Goal: Task Accomplishment & Management: Use online tool/utility

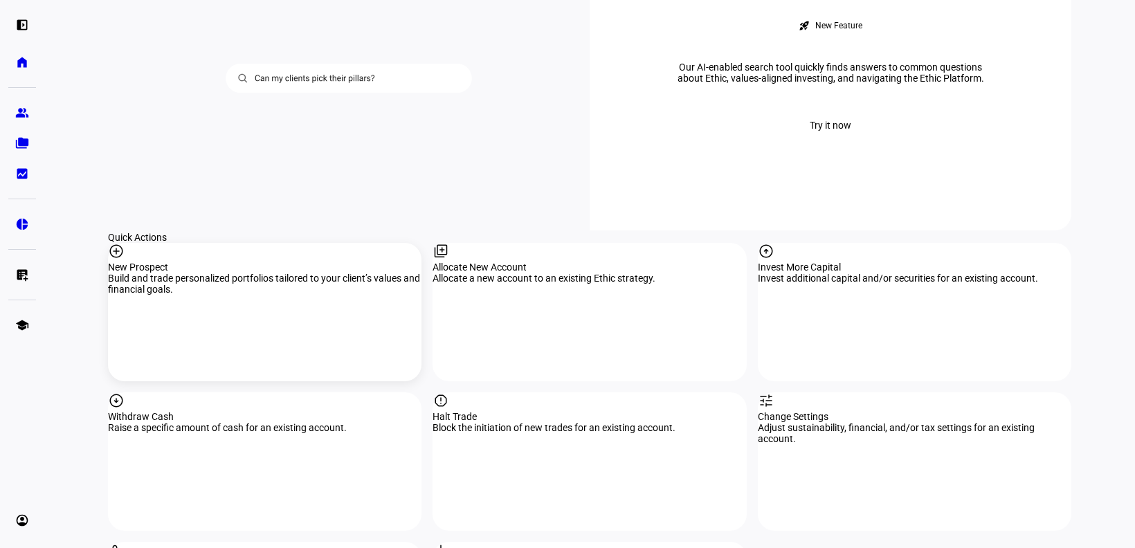
scroll to position [1384, 0]
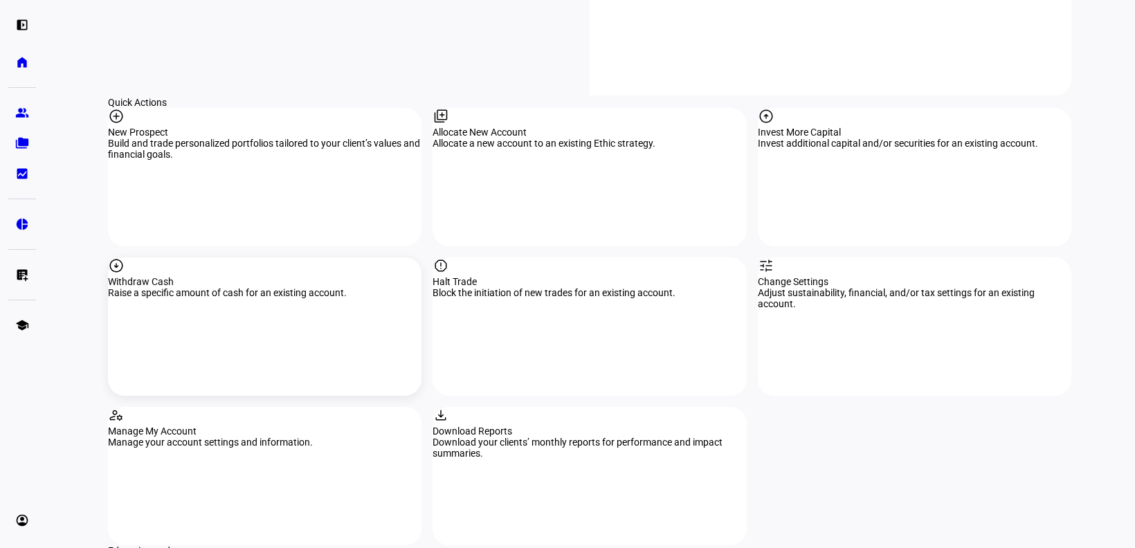
click at [125, 257] on mat-icon "arrow_circle_down" at bounding box center [116, 265] width 17 height 17
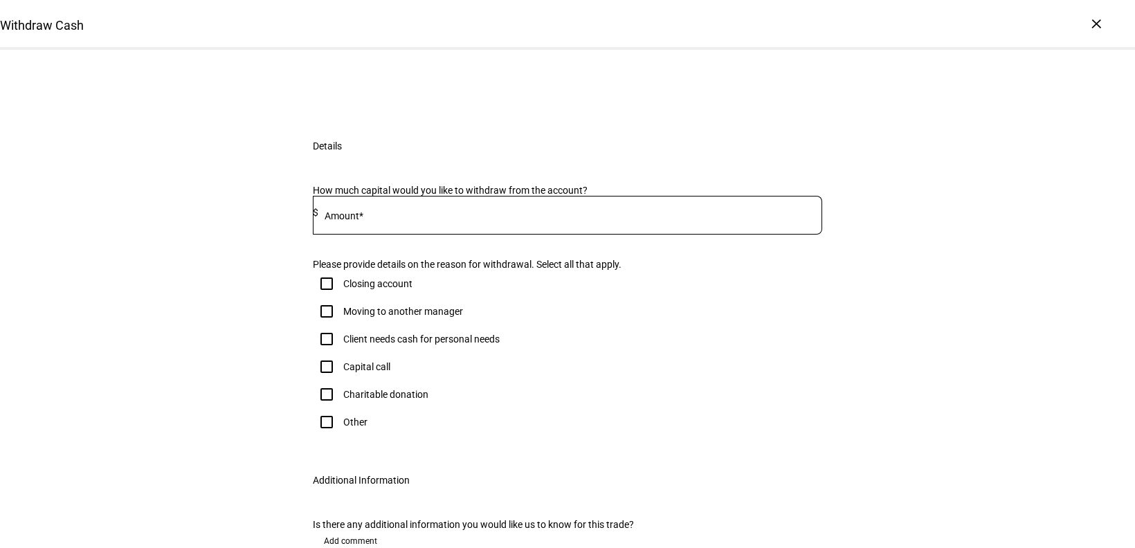
scroll to position [208, 0]
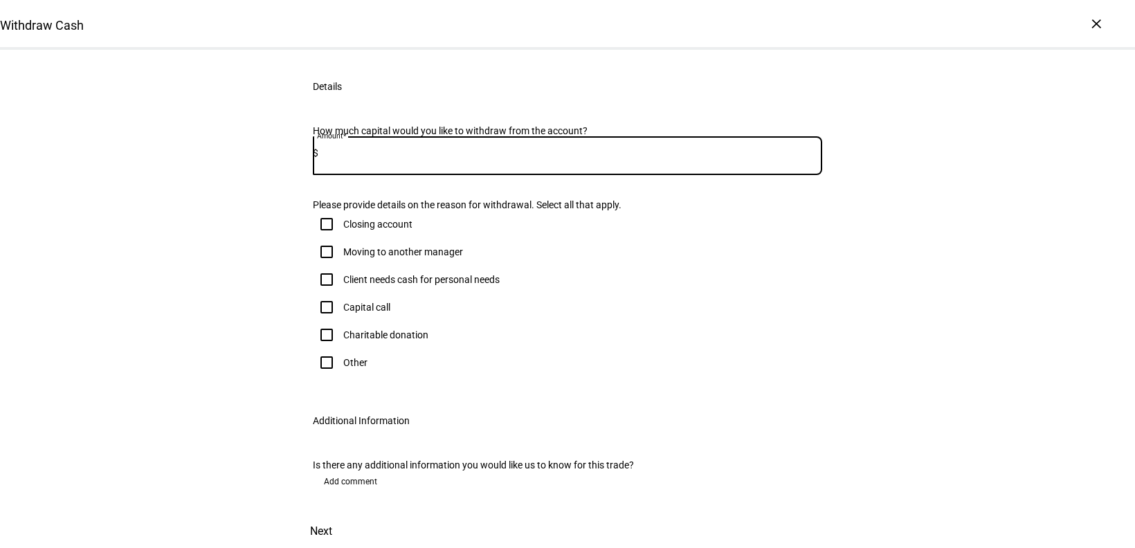
click at [406, 158] on input at bounding box center [570, 152] width 504 height 11
type input "3,018.88"
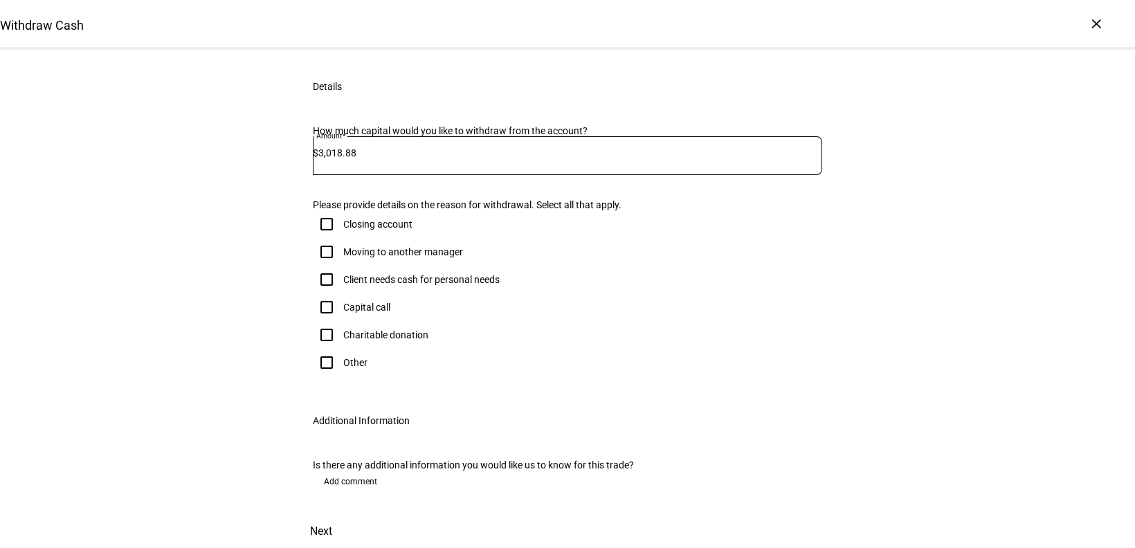
click at [322, 376] on input "Other" at bounding box center [327, 363] width 28 height 28
checkbox input "true"
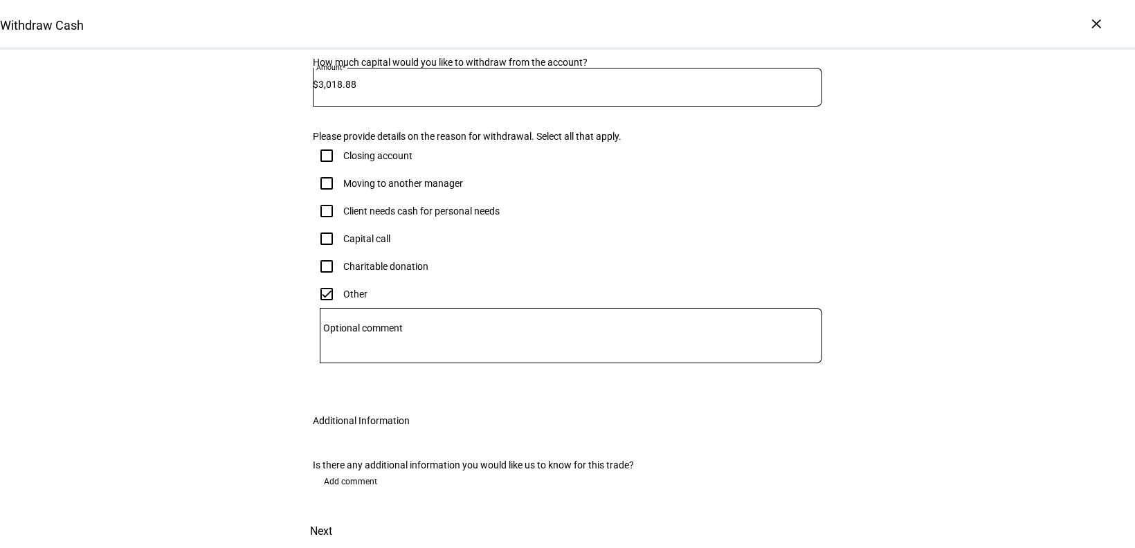
click at [371, 334] on mat-label "Optional comment" at bounding box center [363, 327] width 80 height 11
click at [371, 352] on textarea "Optional comment" at bounding box center [571, 335] width 502 height 33
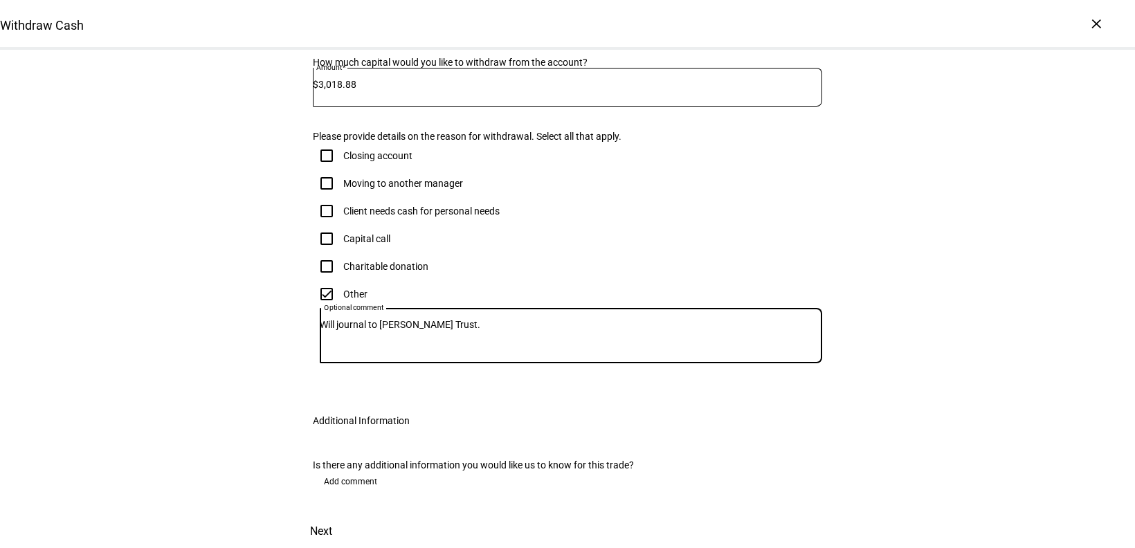
scroll to position [491, 0]
type textarea "Will journal to [PERSON_NAME] Trust."
click at [332, 515] on span "Next" at bounding box center [321, 531] width 22 height 33
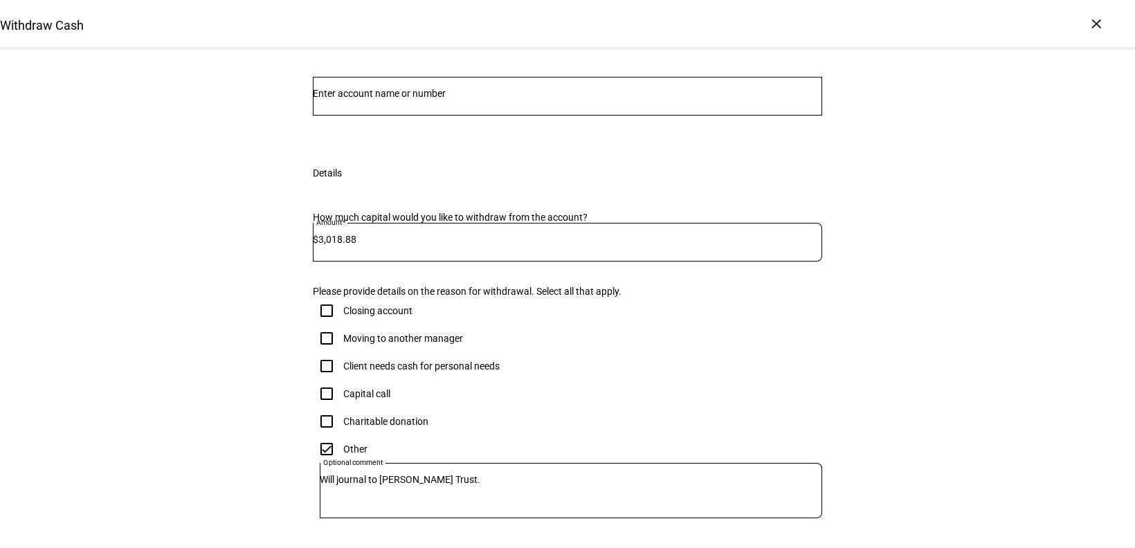
scroll to position [0, 0]
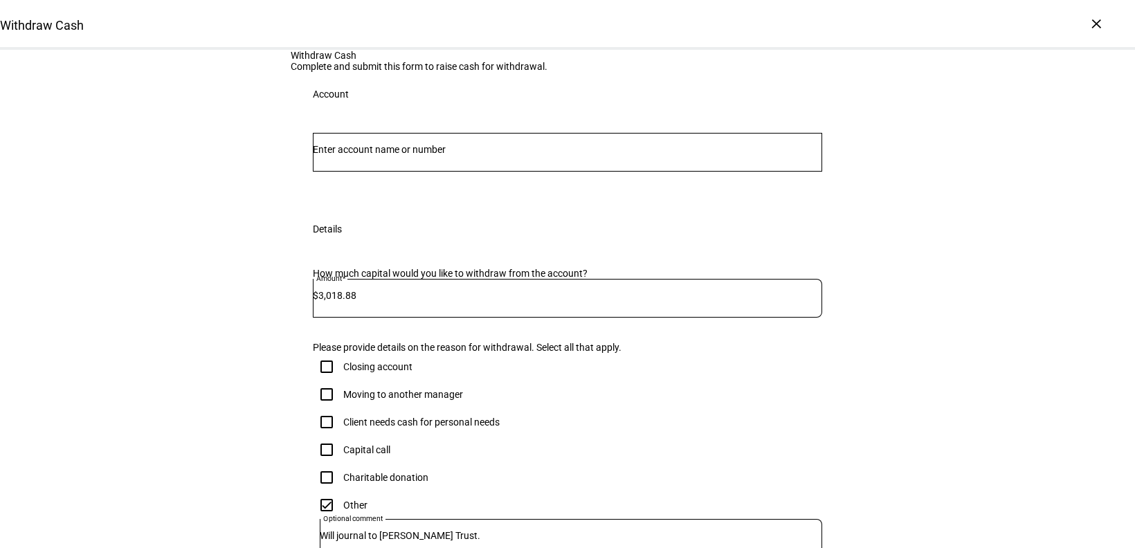
click at [610, 172] on div at bounding box center [567, 152] width 509 height 39
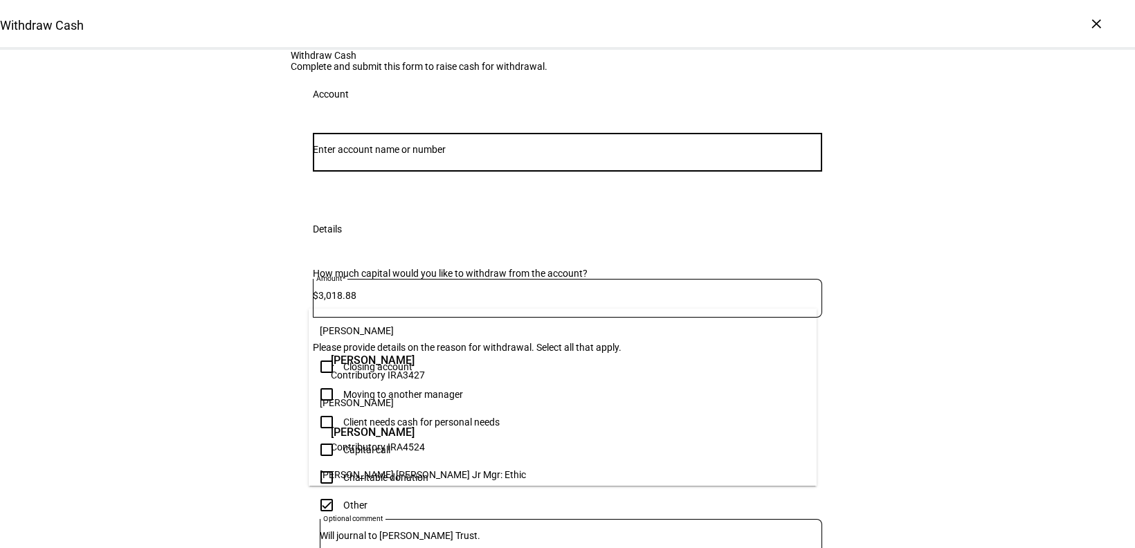
scroll to position [50, 0]
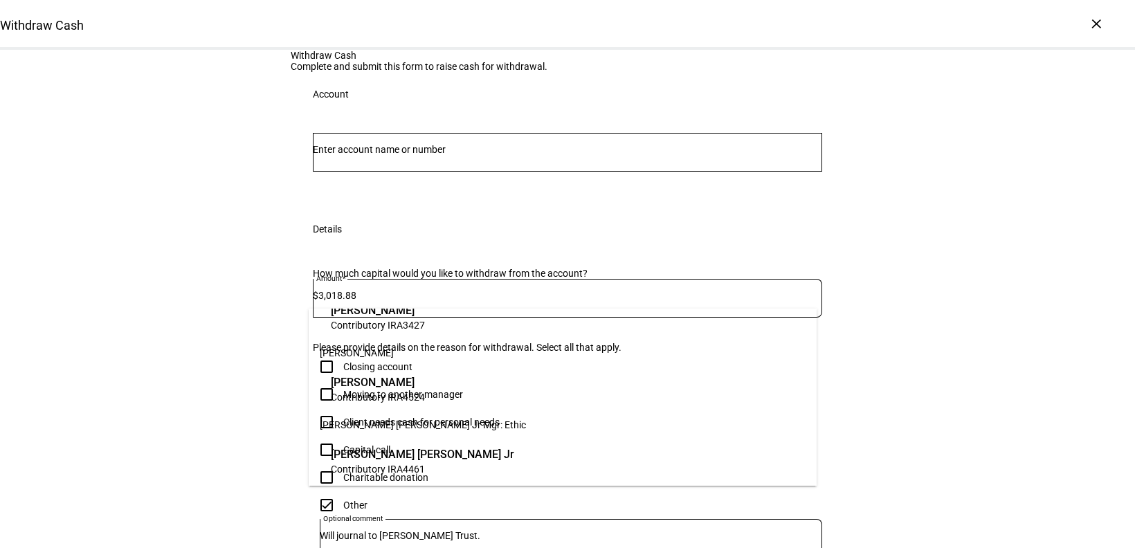
click at [384, 475] on span "Contributory IRA 4461" at bounding box center [422, 468] width 183 height 13
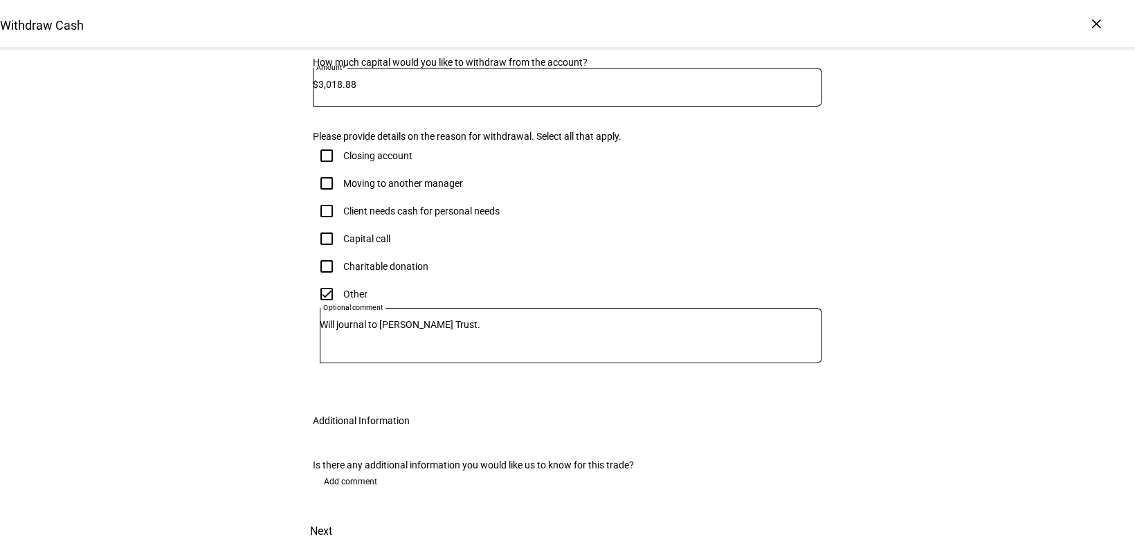
scroll to position [527, 0]
click at [332, 515] on span "Next" at bounding box center [321, 531] width 22 height 33
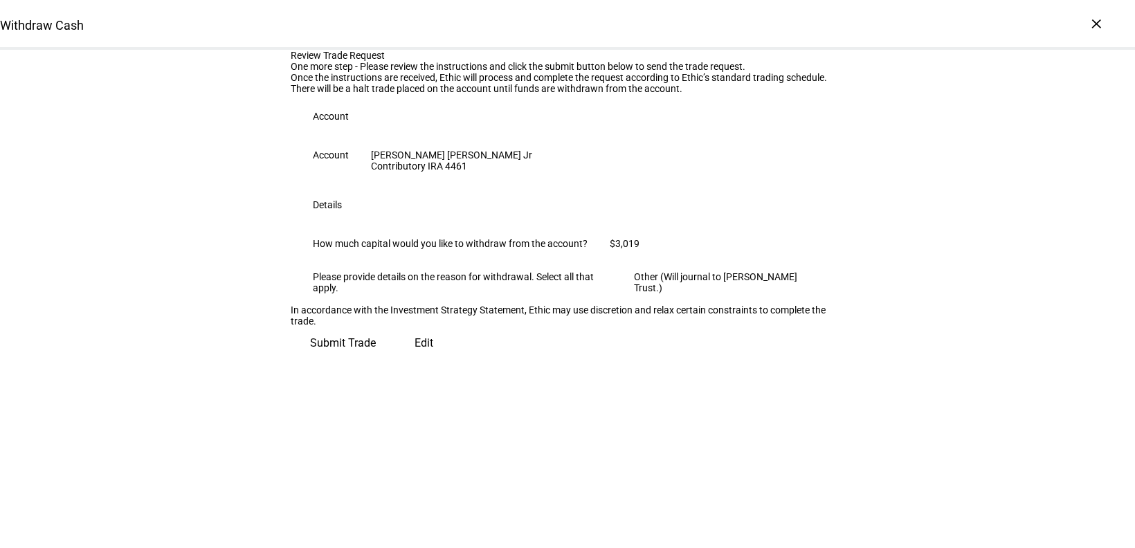
scroll to position [118, 0]
click at [376, 360] on span "Submit Trade" at bounding box center [343, 343] width 66 height 33
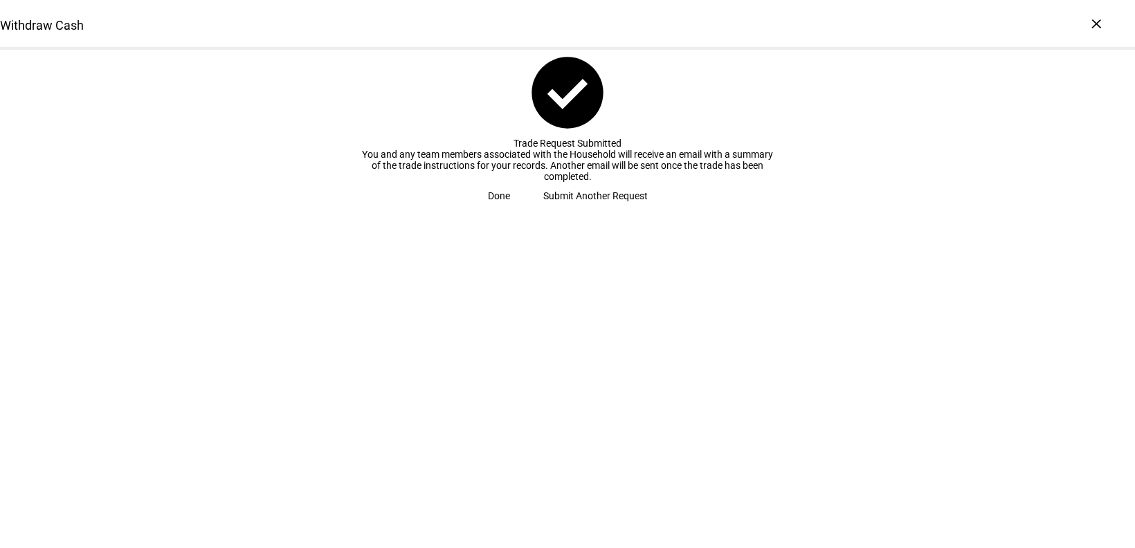
click at [510, 210] on span "Done" at bounding box center [499, 196] width 22 height 28
